Goal: Task Accomplishment & Management: Manage account settings

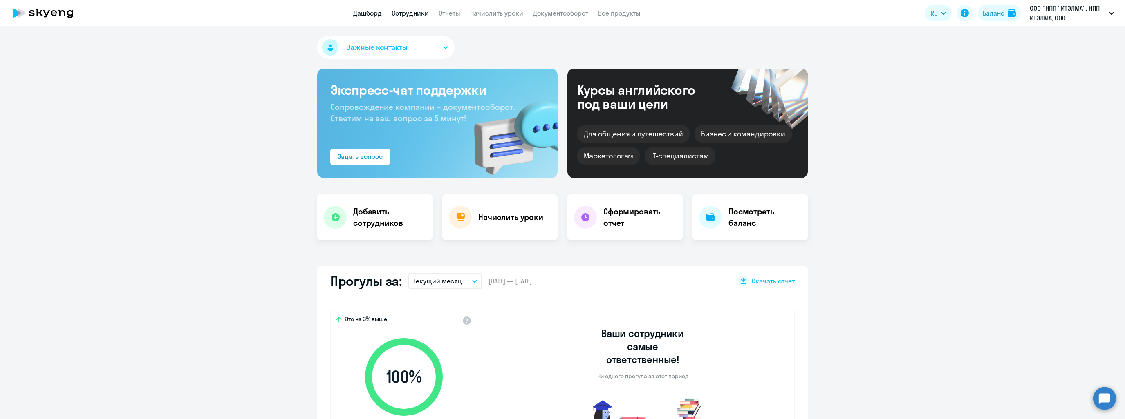
click at [410, 9] on link "Сотрудники" at bounding box center [410, 13] width 37 height 8
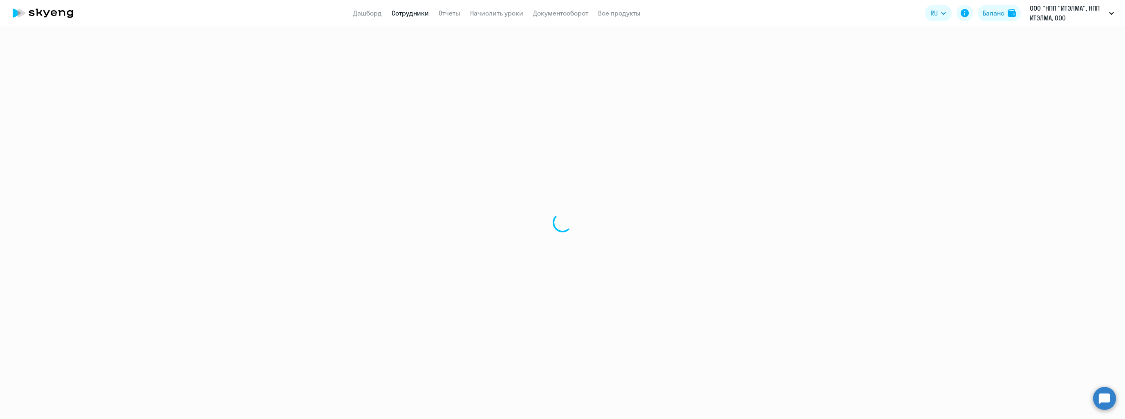
select select "30"
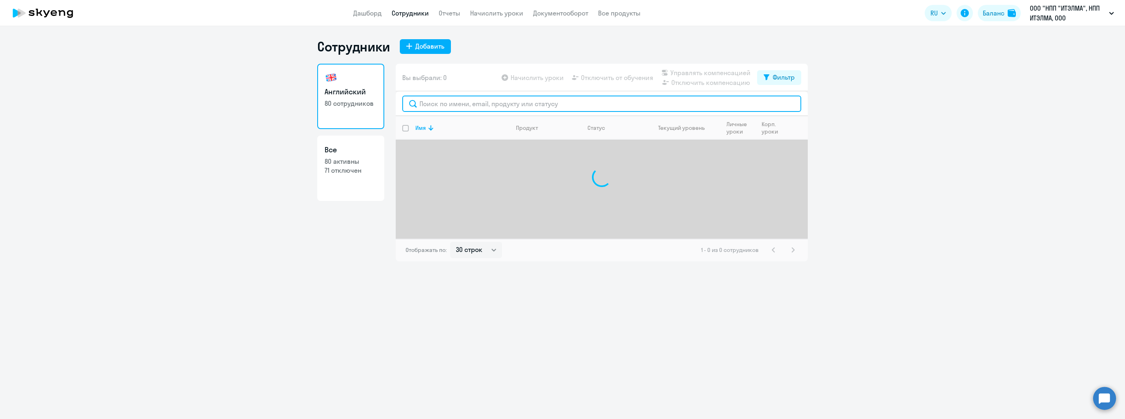
click at [498, 98] on input "text" at bounding box center [601, 104] width 399 height 16
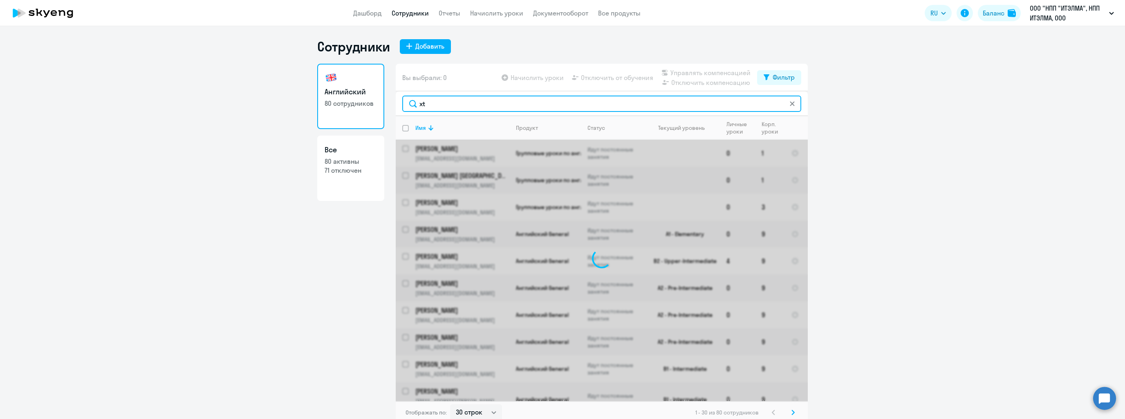
type input "x"
type input "с"
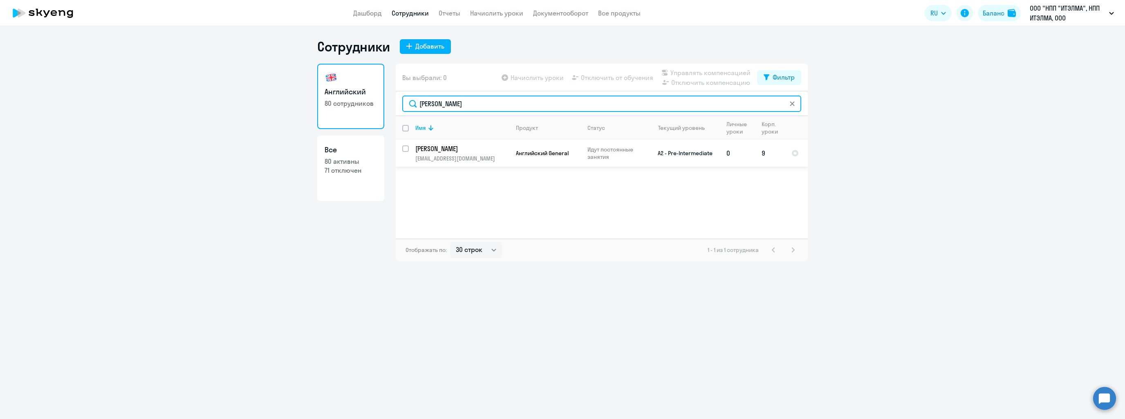
type input "[PERSON_NAME]"
click at [404, 151] on input "select row 21885768" at bounding box center [410, 154] width 16 height 16
checkbox input "true"
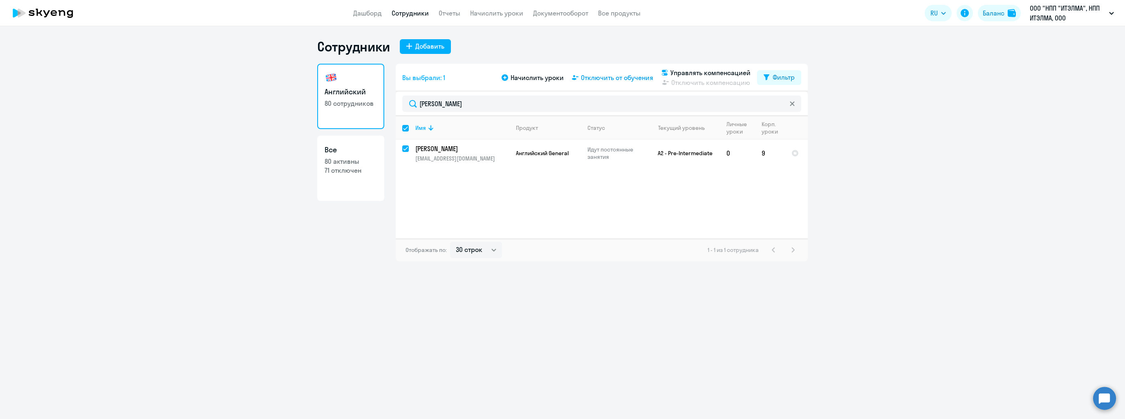
click at [607, 76] on span "Отключить от обучения" at bounding box center [617, 78] width 72 height 10
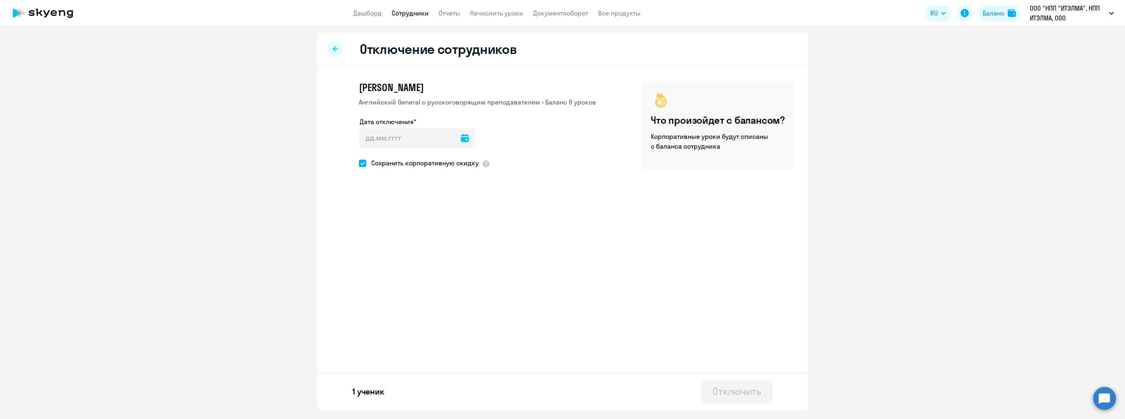
click at [359, 163] on span at bounding box center [362, 163] width 7 height 7
click at [359, 163] on input "Сохранить корпоративную скидку" at bounding box center [358, 163] width 0 height 0
checkbox input "false"
click at [466, 141] on input "Дата отключения*" at bounding box center [417, 138] width 116 height 20
click at [468, 137] on input "Дата отключения*" at bounding box center [417, 138] width 116 height 20
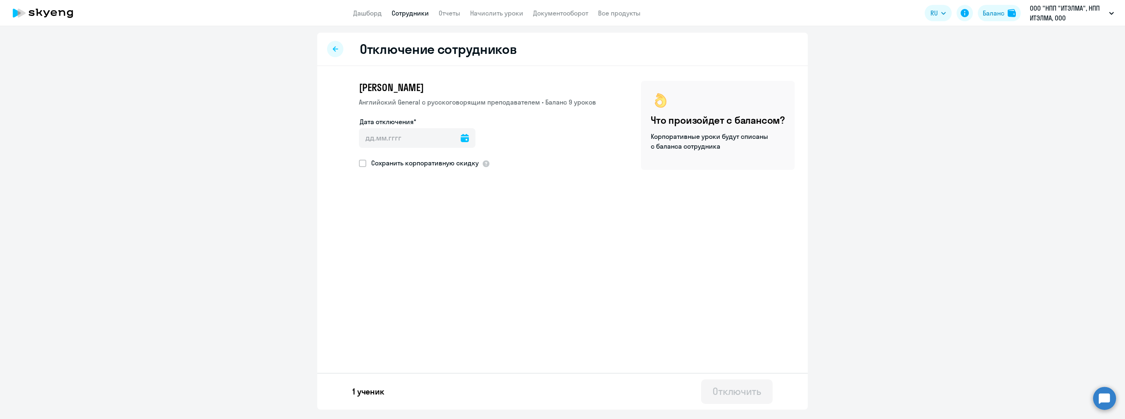
click at [461, 138] on icon at bounding box center [465, 138] width 8 height 8
click at [387, 217] on span "2" at bounding box center [386, 215] width 15 height 15
type input "[DATE]"
click at [757, 392] on div "Отключить" at bounding box center [736, 391] width 49 height 13
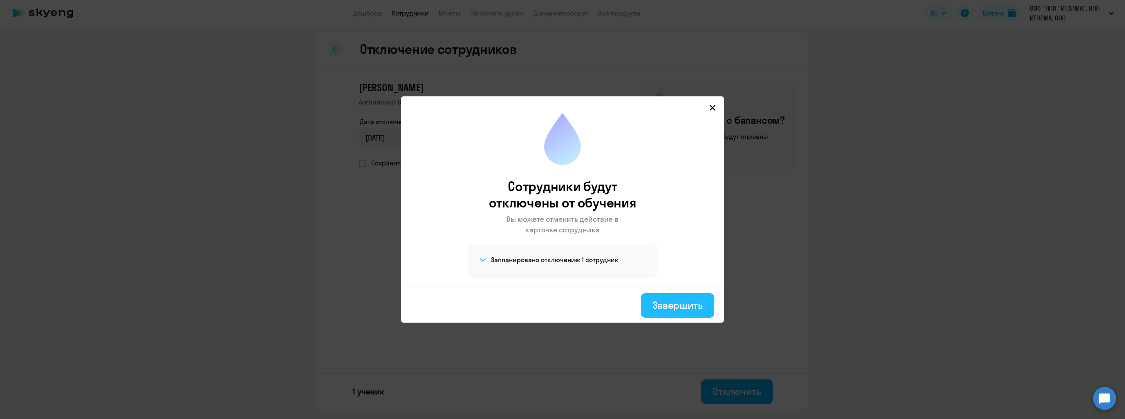
click at [665, 311] on div "Завершить" at bounding box center [677, 305] width 50 height 13
select select "30"
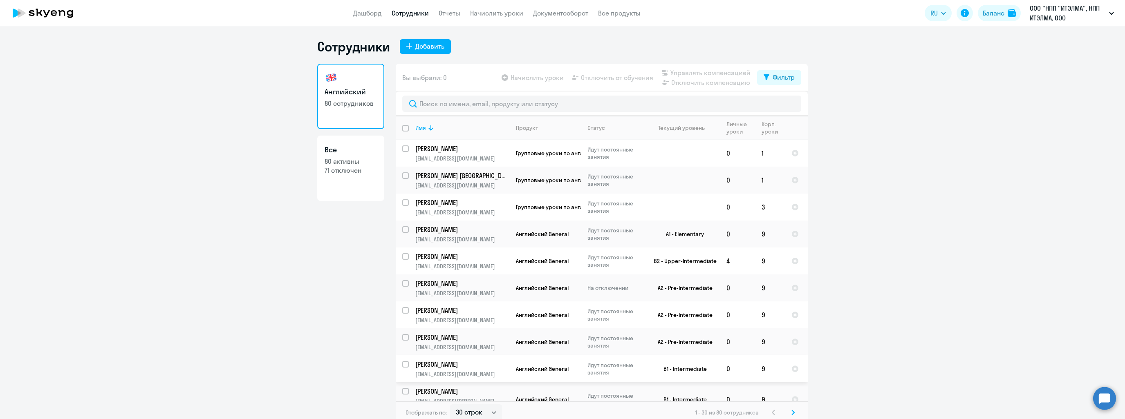
drag, startPoint x: 392, startPoint y: 363, endPoint x: 384, endPoint y: 361, distance: 8.7
click at [392, 362] on div "Английский 80 сотрудников Все 80 активны 71 отключен Вы выбрали: 0 Начислить ур…" at bounding box center [562, 244] width 490 height 361
click at [188, 372] on ng-component "Сотрудники Добавить [DEMOGRAPHIC_DATA] 80 сотрудников Все 80 активны 71 отключе…" at bounding box center [562, 231] width 1125 height 386
